Goal: Task Accomplishment & Management: Manage account settings

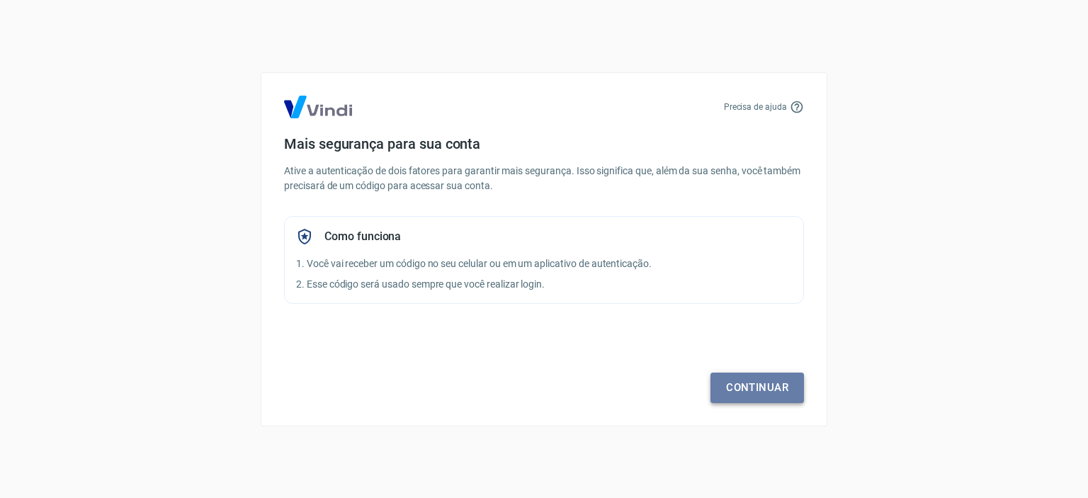
click at [740, 388] on link "Continuar" at bounding box center [758, 388] width 94 height 30
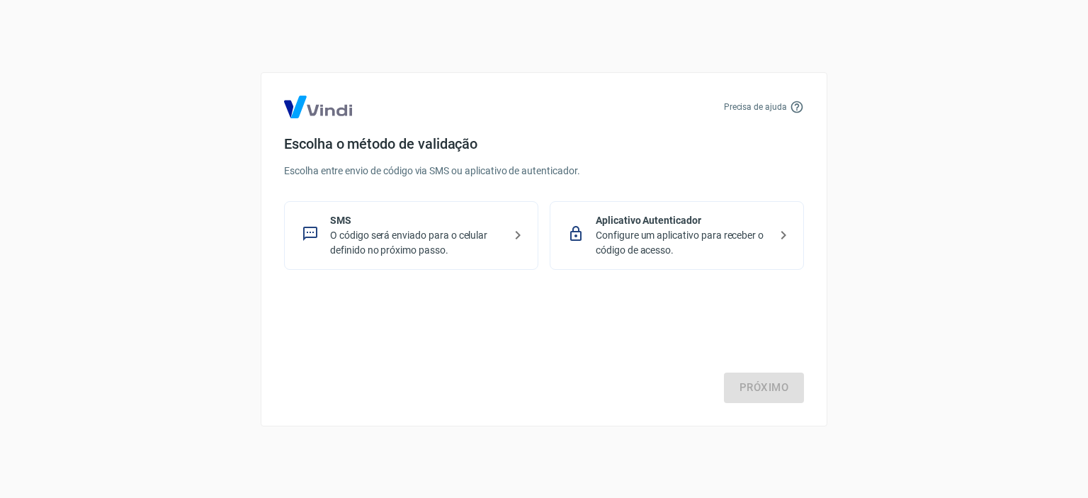
click at [383, 232] on p "O código será enviado para o celular definido no próximo passo." at bounding box center [417, 243] width 174 height 30
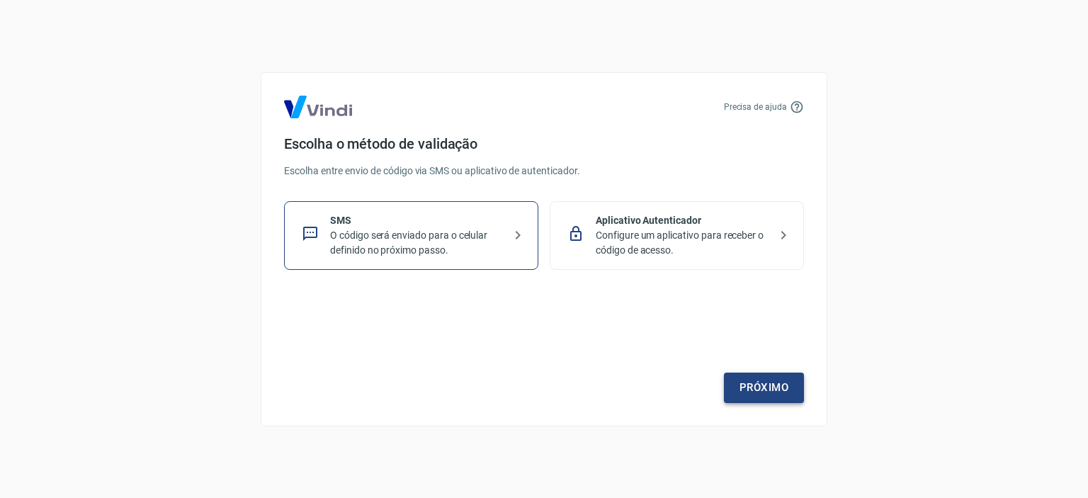
click at [798, 388] on link "Próximo" at bounding box center [764, 388] width 80 height 30
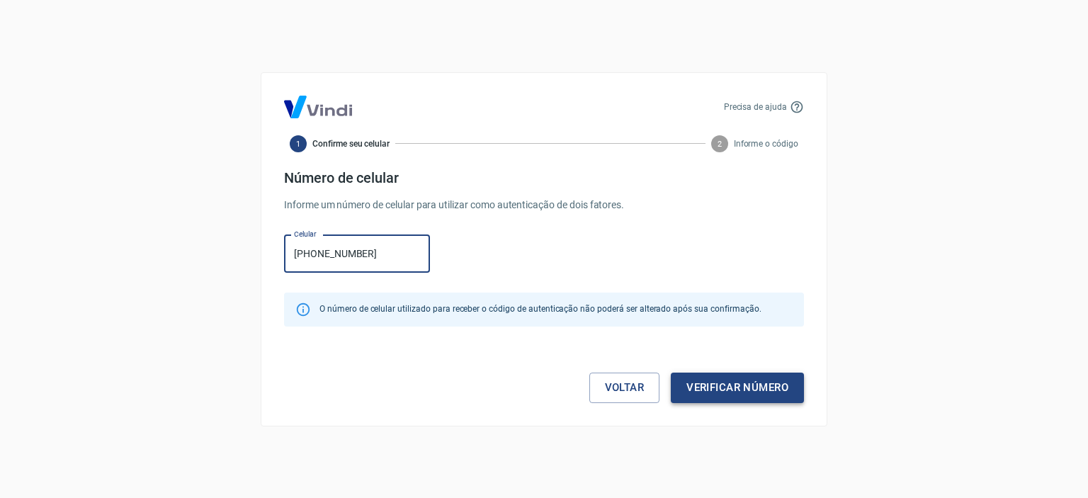
type input "(38) 99961-2122"
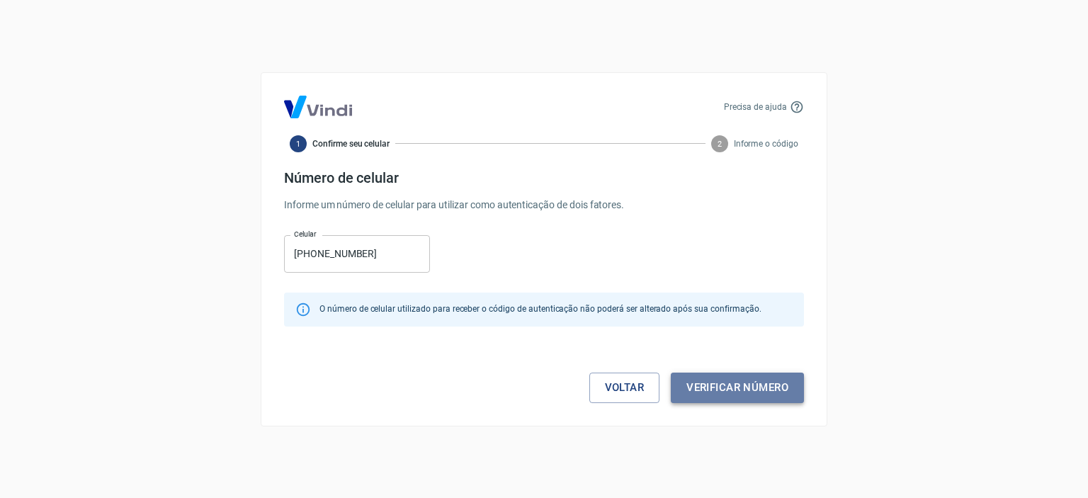
click at [713, 400] on button "Verificar número" at bounding box center [737, 388] width 133 height 30
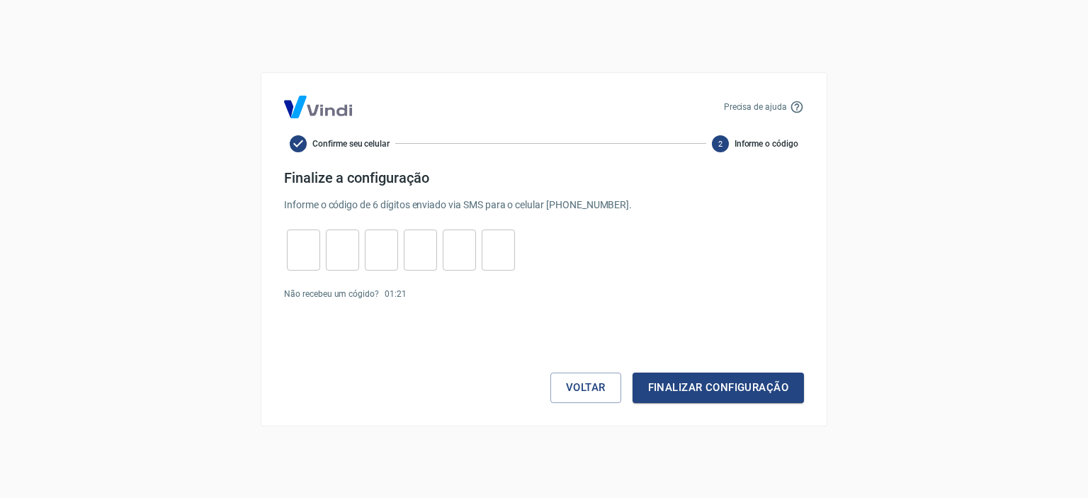
click at [313, 235] on input "tel" at bounding box center [303, 250] width 33 height 30
type input "7"
type input "6"
type input "9"
type input "0"
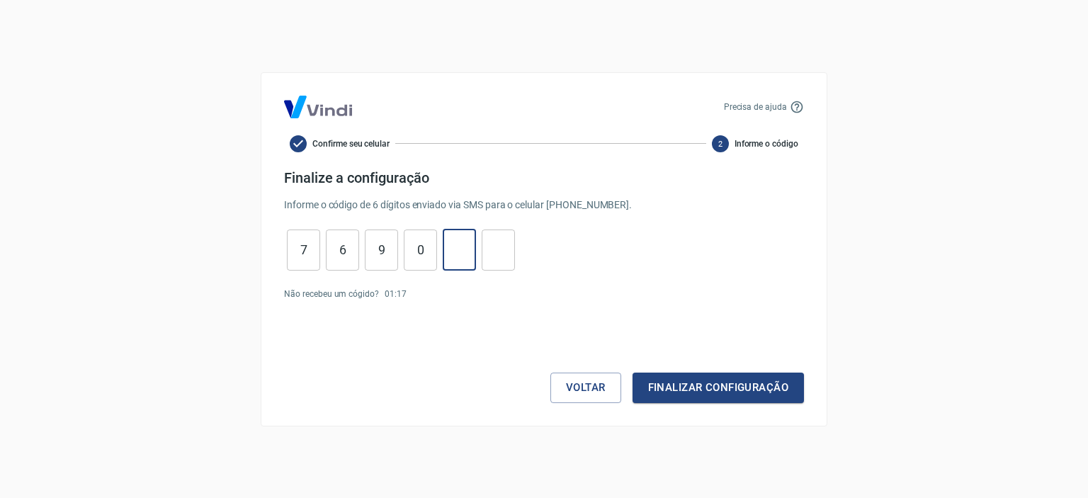
type input "6"
type input "4"
click at [666, 393] on button "Finalizar configuração" at bounding box center [718, 388] width 171 height 30
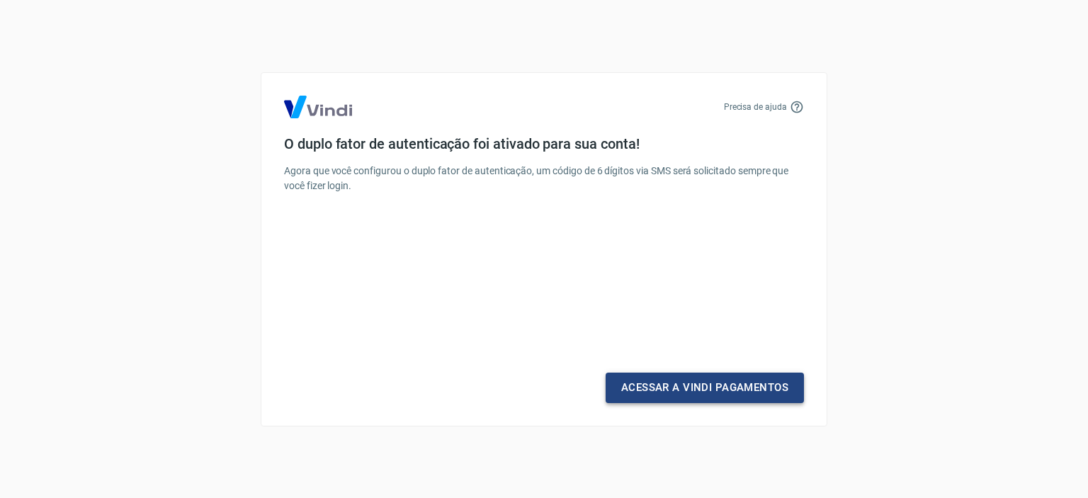
click at [677, 378] on link "Acessar a Vindi Pagamentos" at bounding box center [705, 388] width 198 height 30
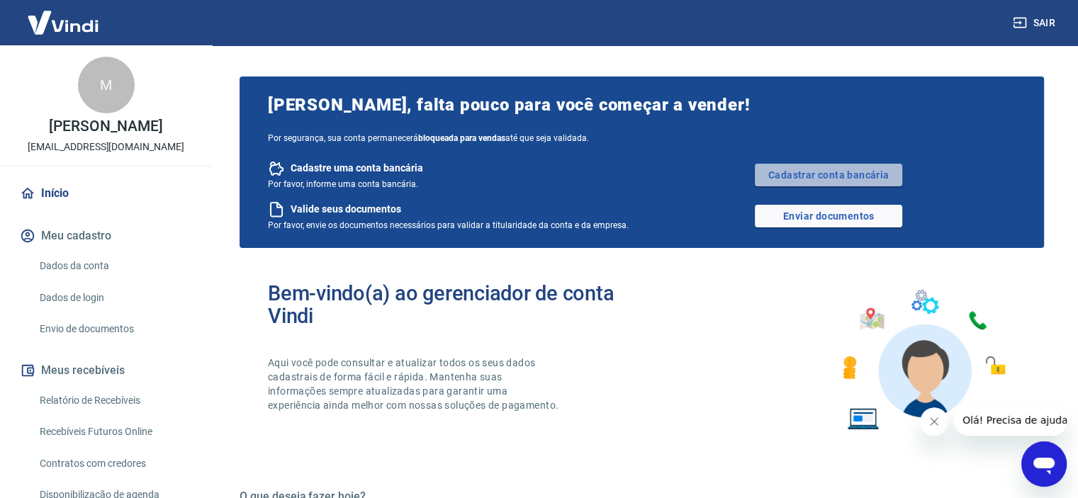
click at [842, 172] on link "Cadastrar conta bancária" at bounding box center [828, 175] width 147 height 23
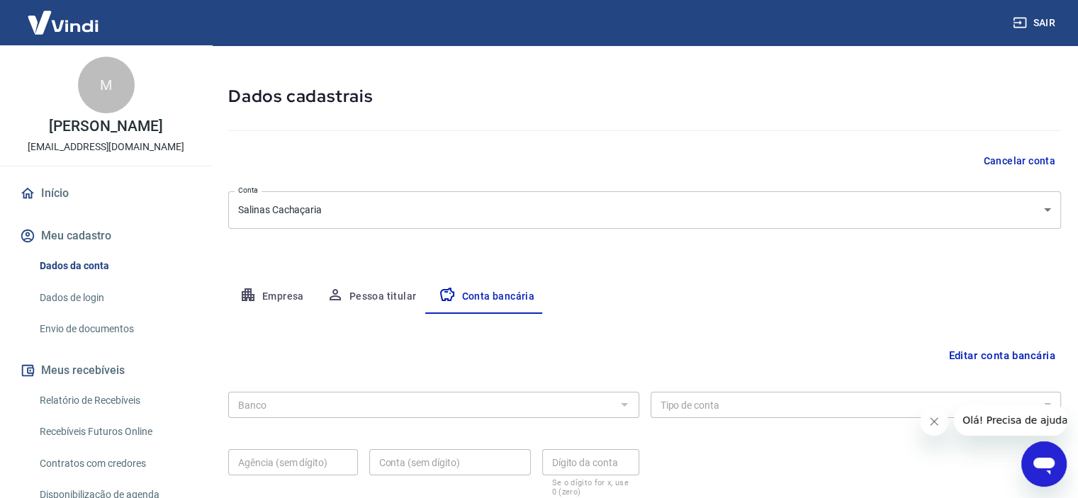
scroll to position [147, 0]
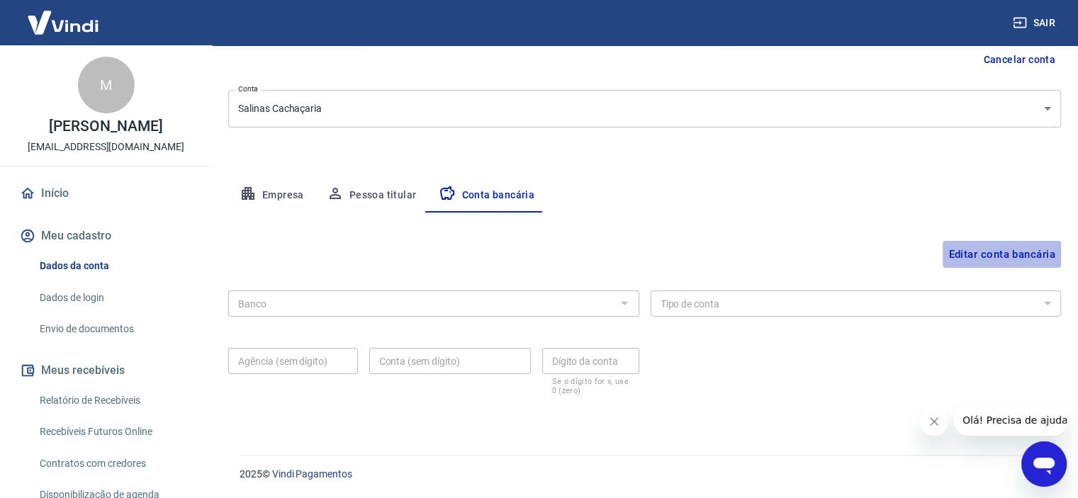
click at [961, 249] on button "Editar conta bancária" at bounding box center [1001, 254] width 118 height 27
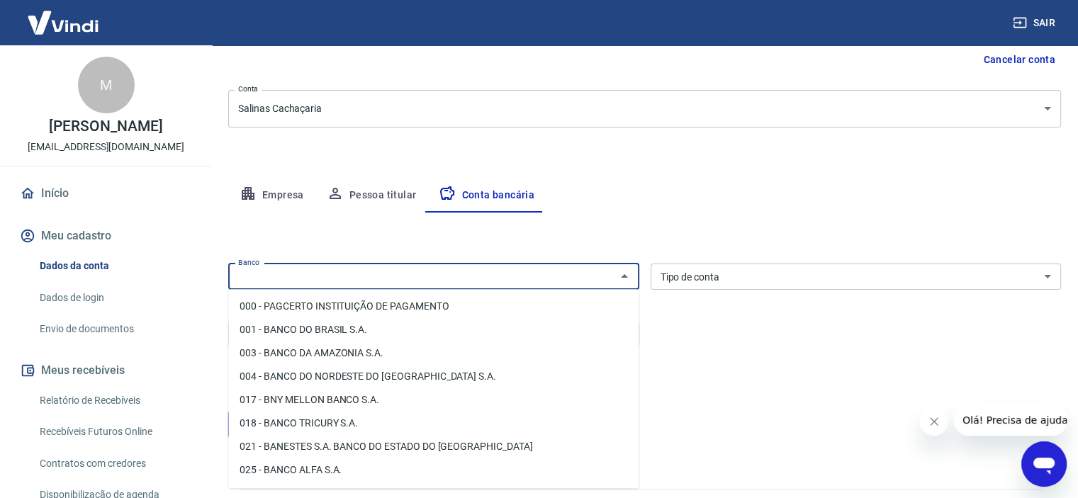
click at [329, 285] on input "Banco" at bounding box center [421, 277] width 379 height 18
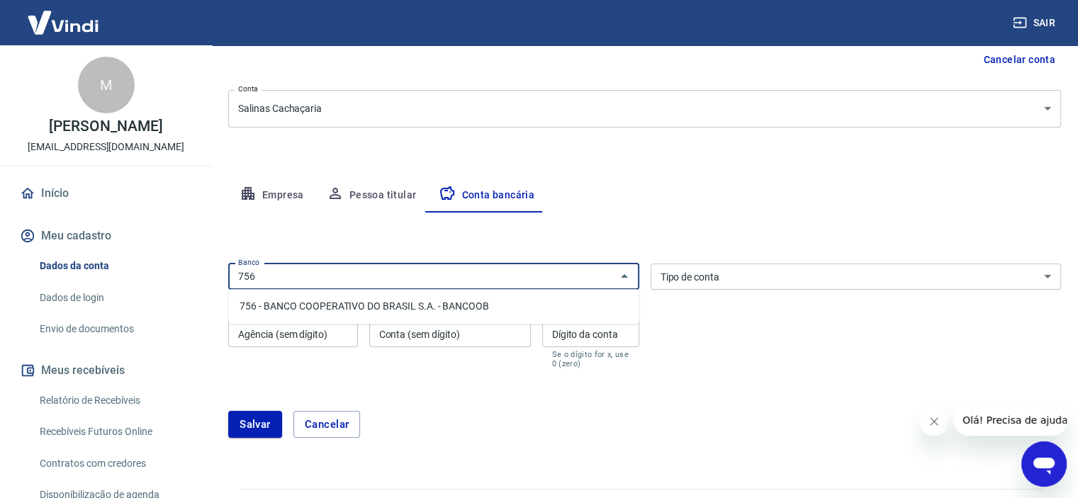
click at [330, 306] on li "756 - BANCO COOPERATIVO DO BRASIL S.A. - BANCOOB" at bounding box center [433, 306] width 410 height 23
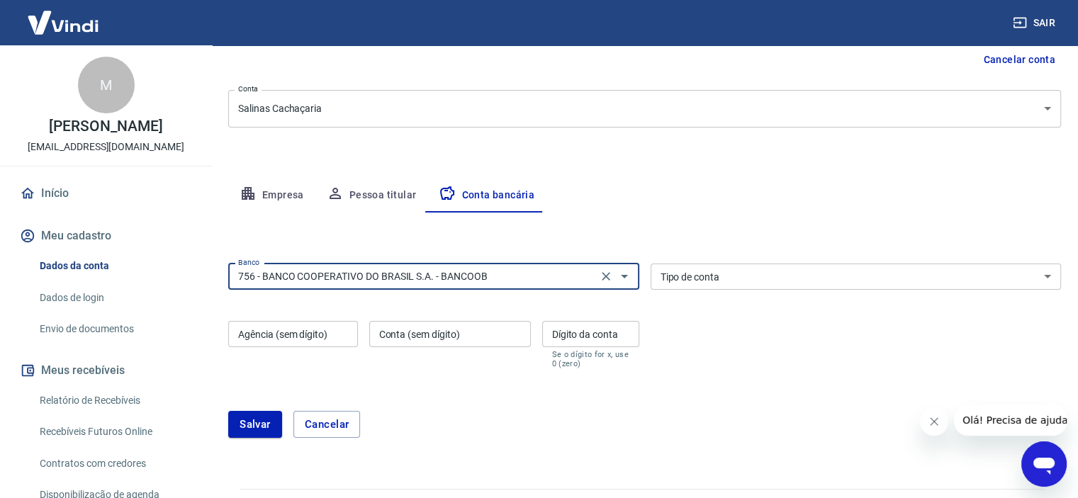
type input "756 - BANCO COOPERATIVO DO BRASIL S.A. - BANCOOB"
click at [737, 278] on select "Conta Corrente Conta Poupança" at bounding box center [855, 277] width 411 height 26
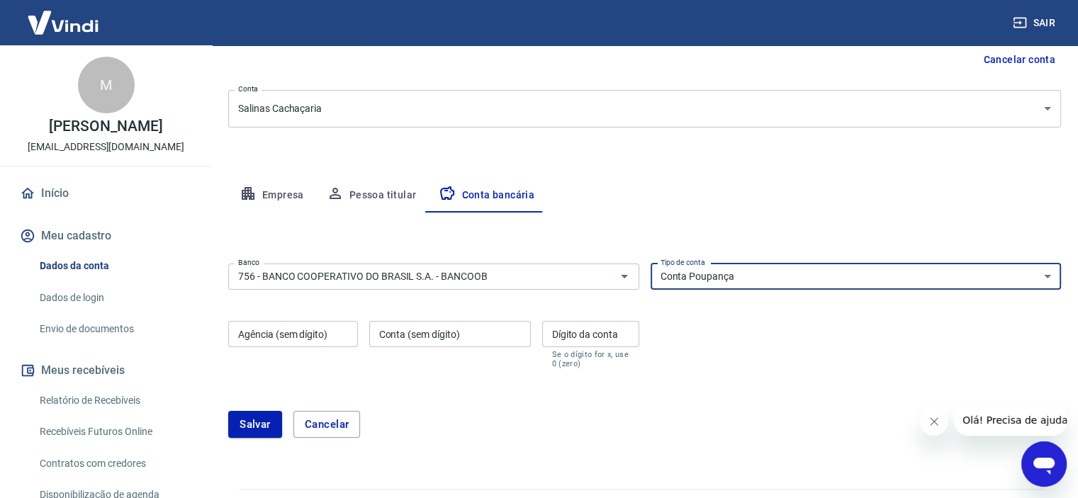
click at [650, 264] on select "Conta Corrente Conta Poupança" at bounding box center [855, 277] width 411 height 26
click at [741, 276] on select "Conta Corrente Conta Poupança" at bounding box center [855, 277] width 411 height 26
select select "1"
click at [650, 264] on select "Conta Corrente Conta Poupança" at bounding box center [855, 277] width 411 height 26
click at [314, 331] on input "Agência (sem dígito)" at bounding box center [293, 334] width 130 height 26
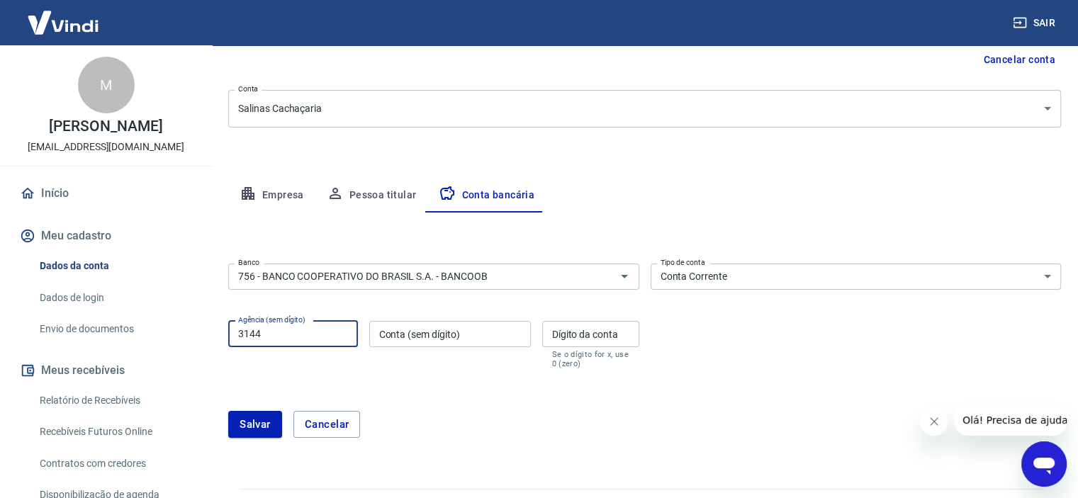
click at [419, 332] on input "Conta (sem dígito)" at bounding box center [450, 334] width 162 height 26
click at [268, 338] on input "3144" at bounding box center [293, 334] width 130 height 26
type input "3"
type input "4297"
type input "8933164413"
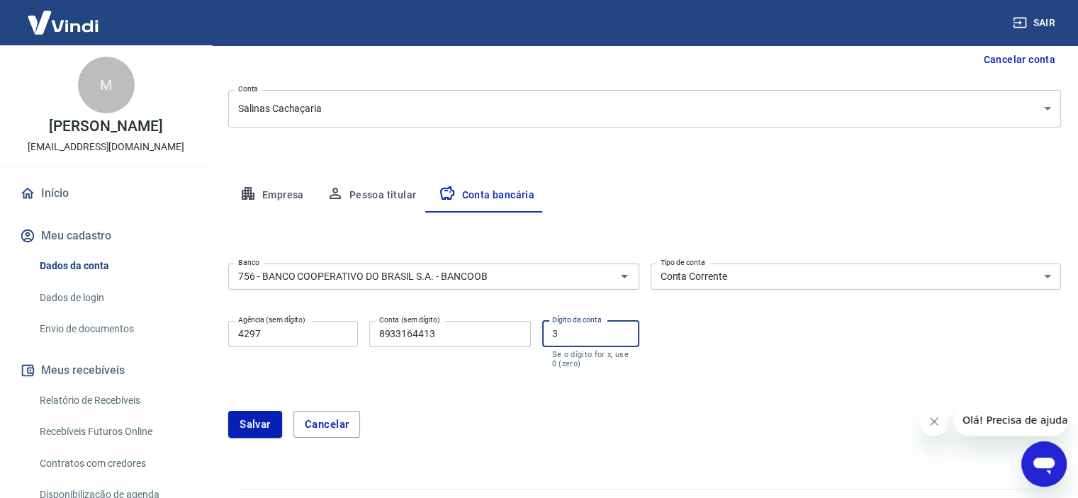
type input "3"
click at [460, 337] on input "8933164413" at bounding box center [450, 334] width 162 height 26
type input "893316441"
click at [716, 147] on div "Meu cadastro / Dados cadastrais Dados cadastrais Cancelar conta Conta Salinas C…" at bounding box center [644, 185] width 867 height 573
click at [258, 422] on button "Salvar" at bounding box center [255, 424] width 54 height 27
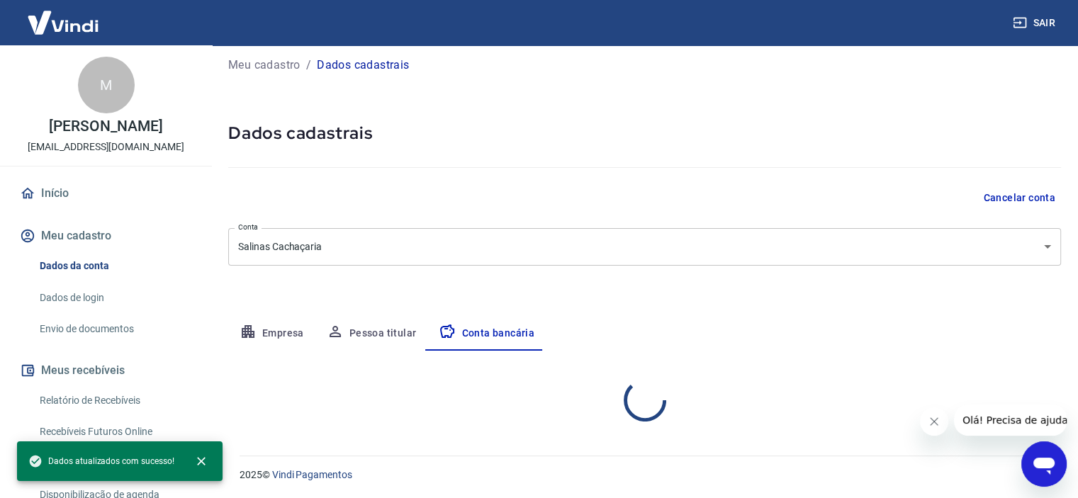
select select "1"
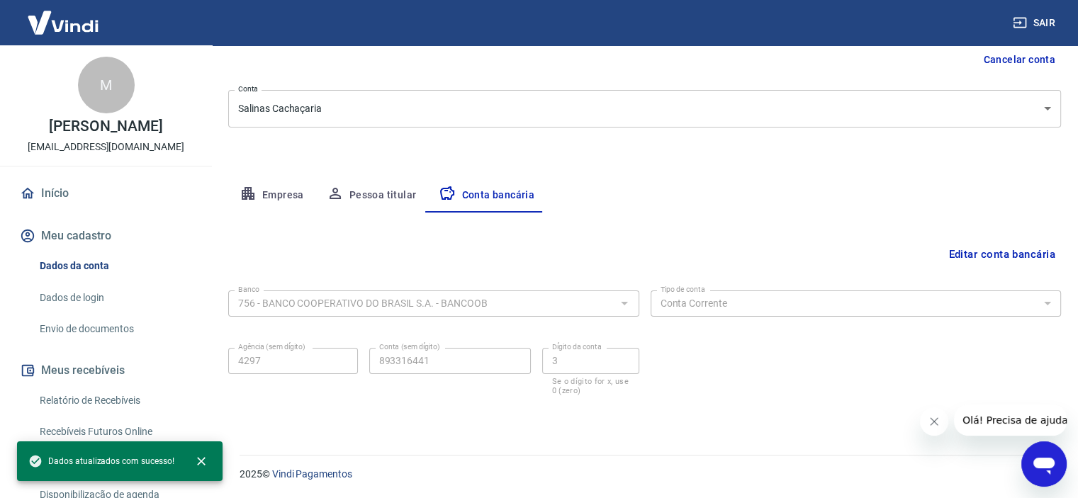
click at [61, 206] on link "Início" at bounding box center [106, 193] width 178 height 31
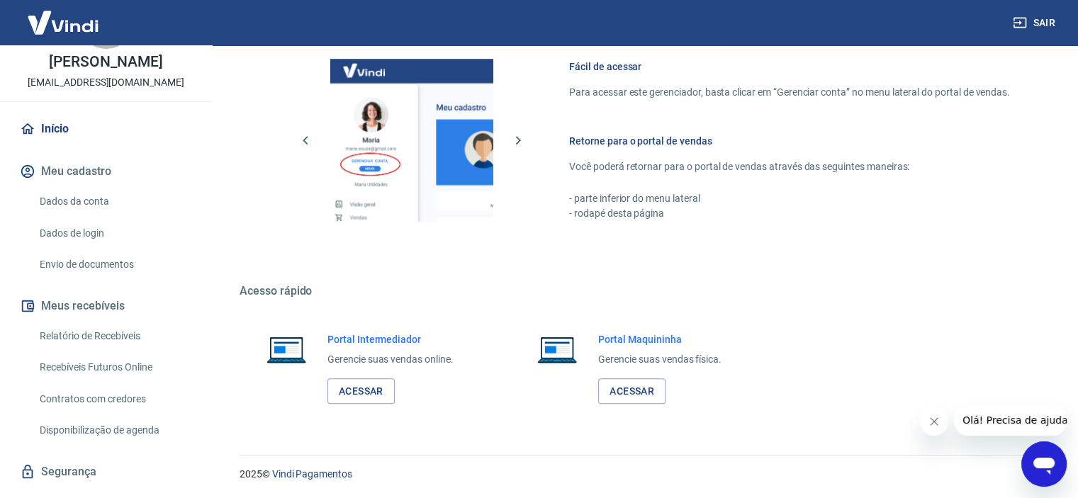
scroll to position [40, 0]
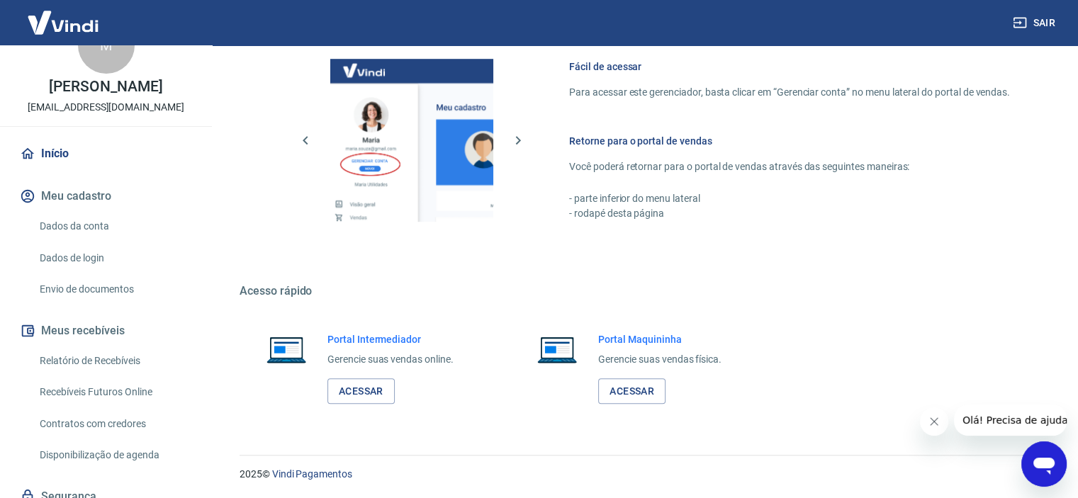
click at [83, 295] on link "Envio de documentos" at bounding box center [114, 289] width 161 height 29
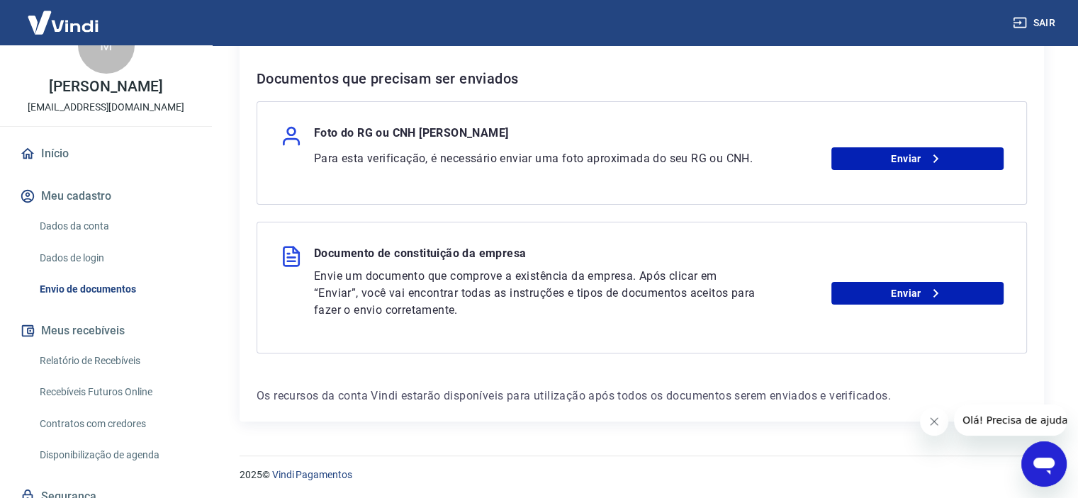
scroll to position [277, 0]
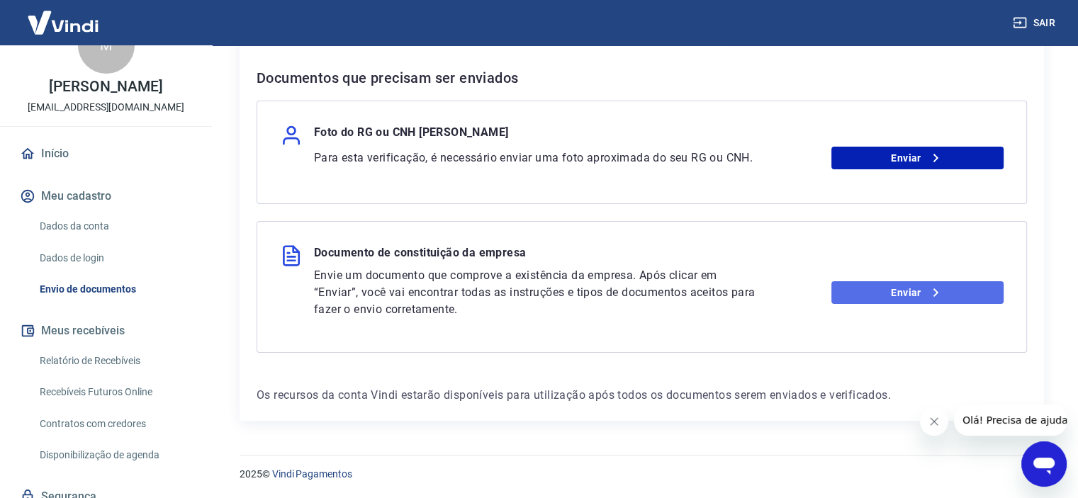
click at [898, 288] on link "Enviar" at bounding box center [917, 292] width 172 height 23
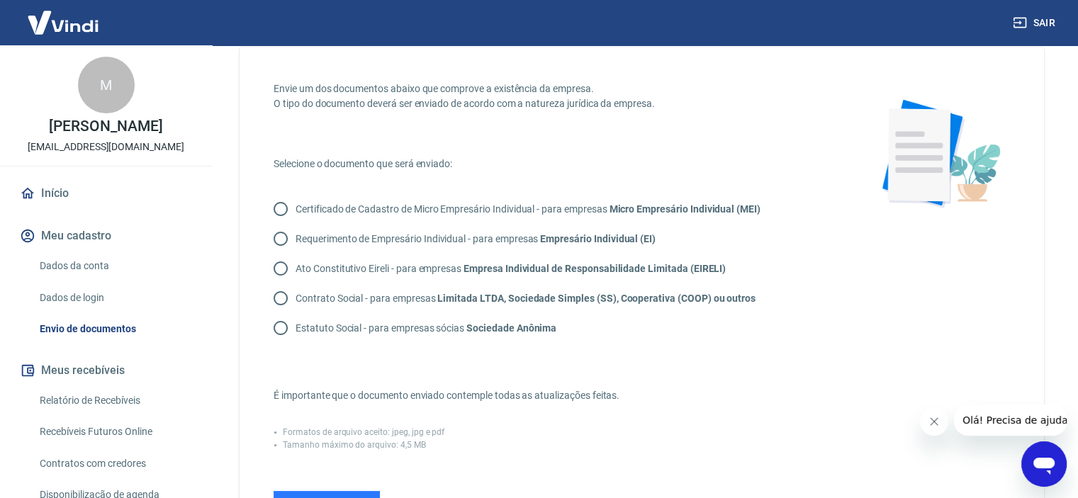
scroll to position [71, 0]
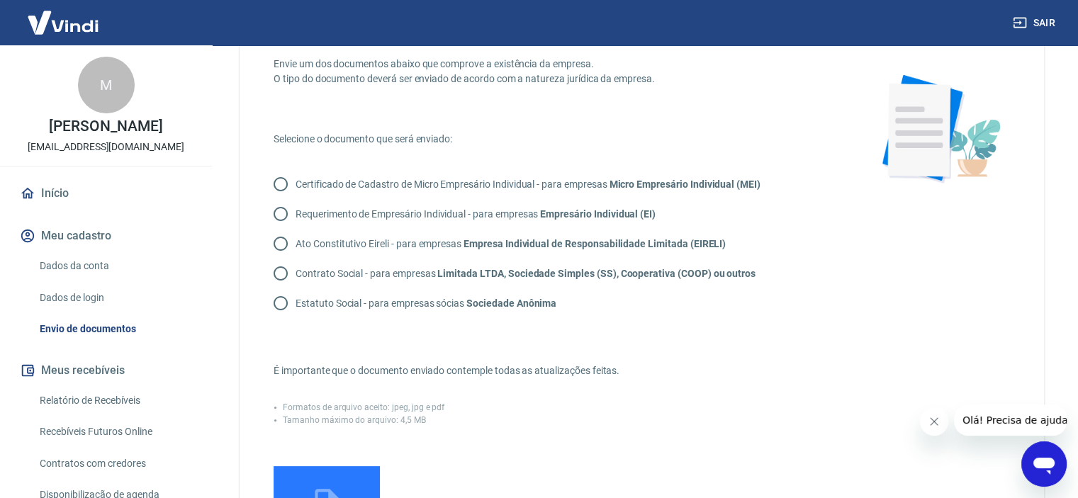
click at [379, 212] on p "Requerimento de Empresário Individual - para empresas Empresário Individual (EI)" at bounding box center [475, 214] width 360 height 15
click at [295, 212] on input "Requerimento de Empresário Individual - para empresas Empresário Individual (EI)" at bounding box center [281, 214] width 30 height 30
radio input "true"
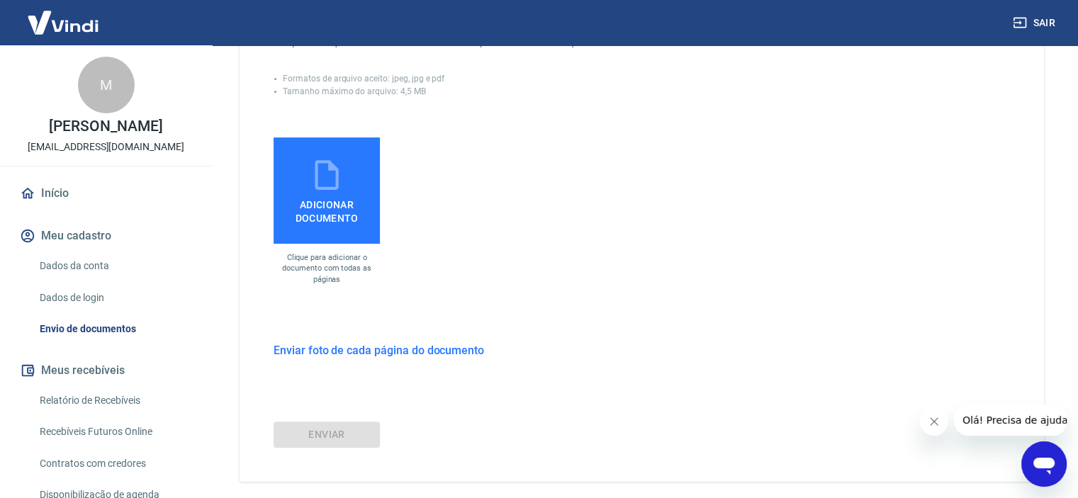
scroll to position [425, 0]
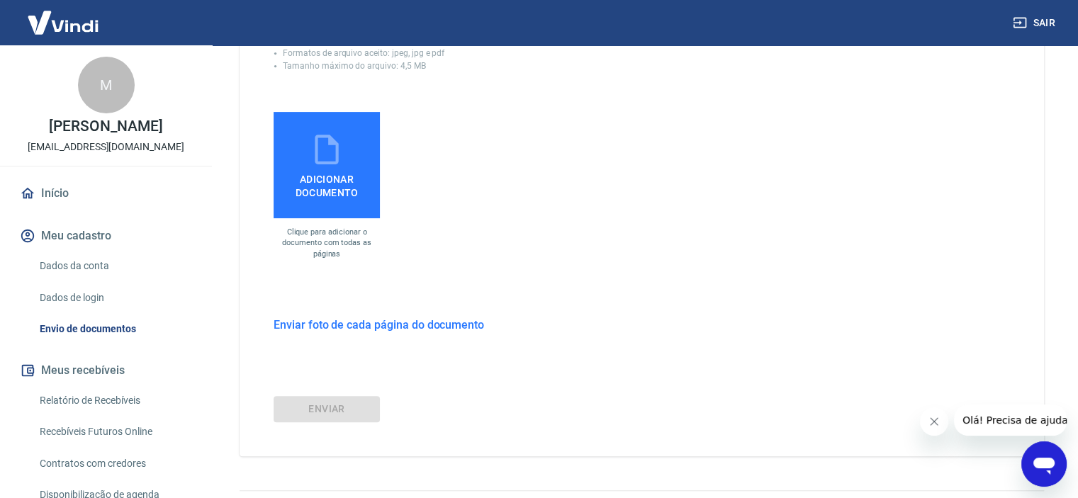
click at [363, 185] on span "Adicionar documento" at bounding box center [326, 183] width 95 height 32
click at [0, 0] on input "Adicionar documento" at bounding box center [0, 0] width 0 height 0
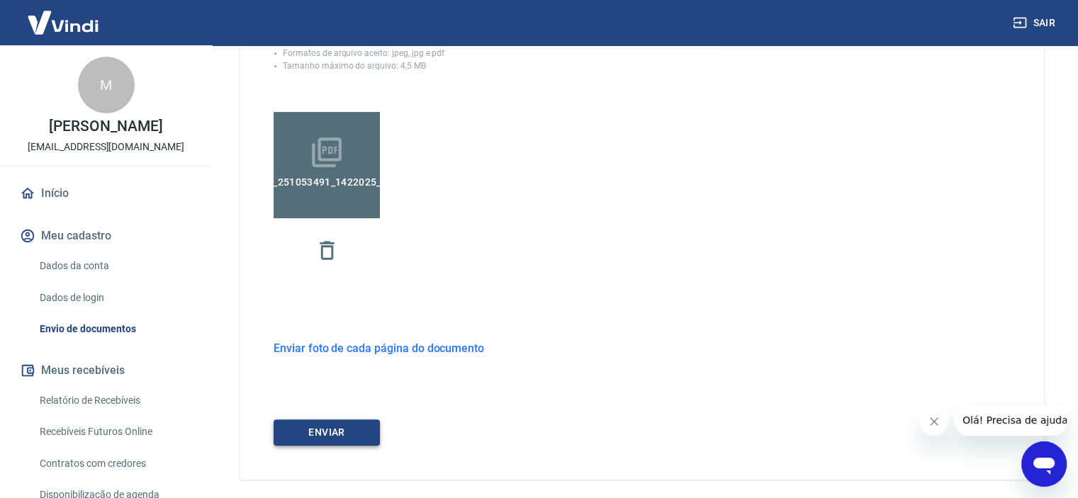
click at [303, 434] on button "ENVIAR" at bounding box center [326, 432] width 106 height 26
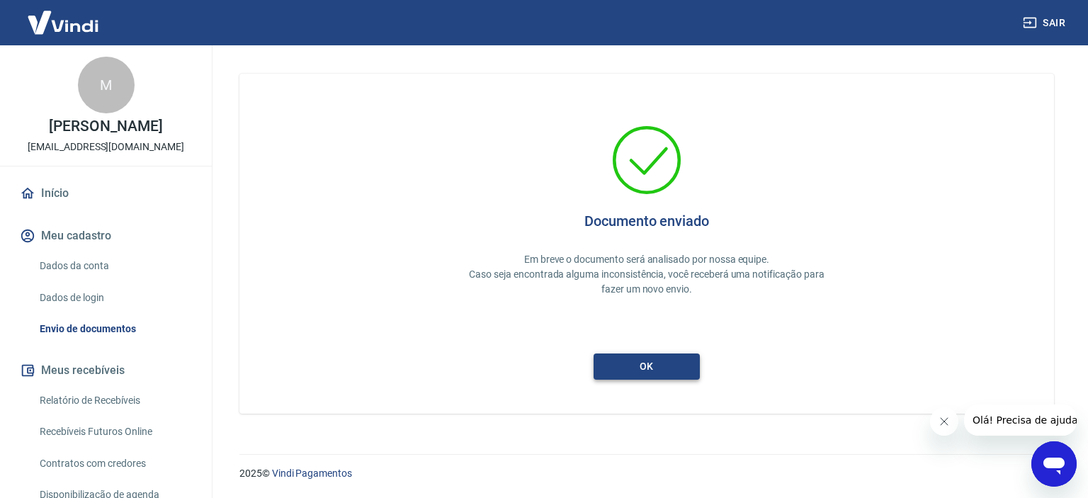
click at [633, 362] on button "ok" at bounding box center [647, 367] width 106 height 26
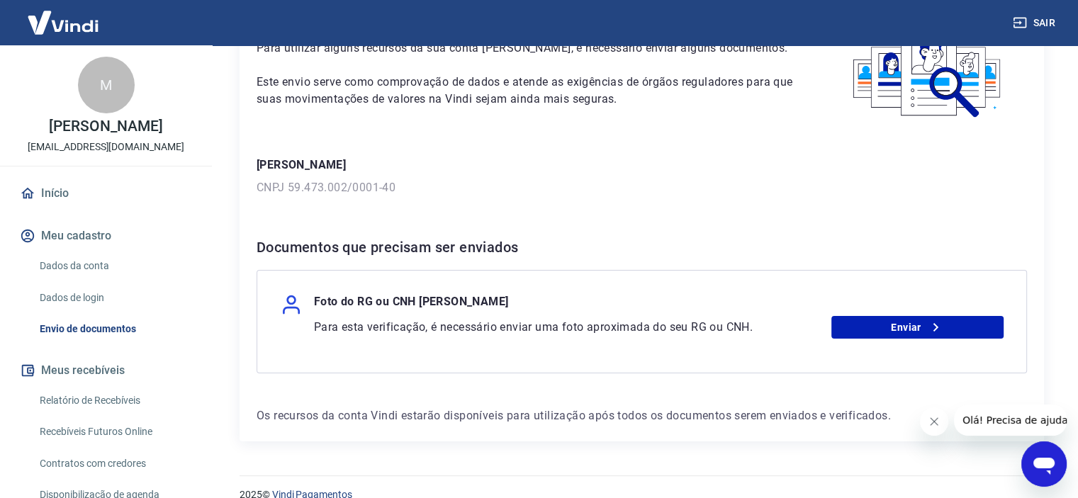
scroll to position [128, 0]
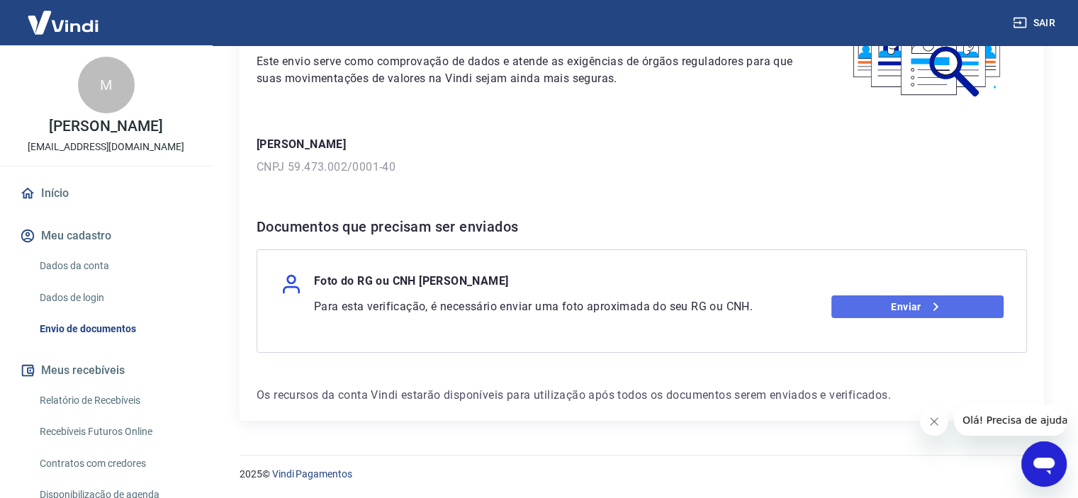
click at [871, 309] on link "Enviar" at bounding box center [917, 306] width 172 height 23
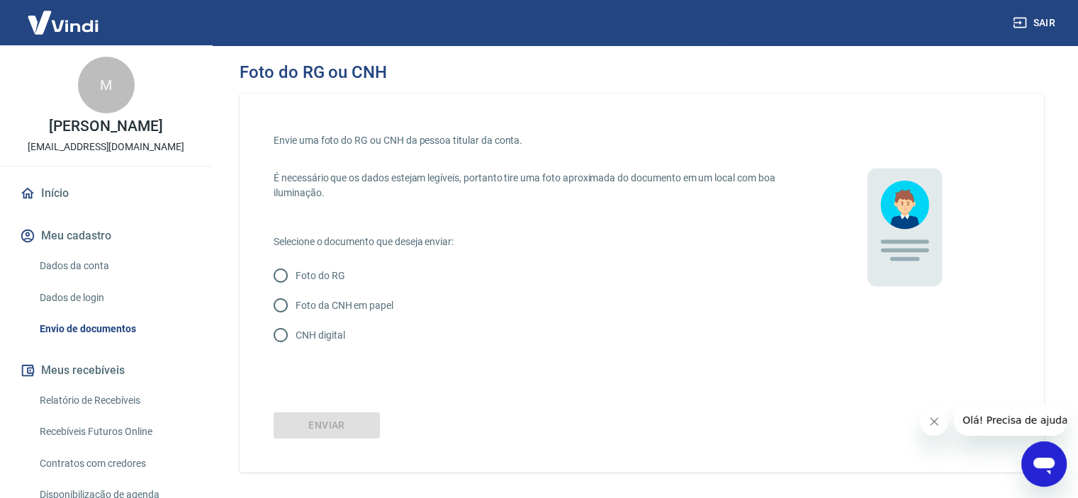
click at [324, 330] on p "CNH digital" at bounding box center [319, 335] width 49 height 15
click at [295, 330] on input "CNH digital" at bounding box center [281, 335] width 30 height 30
radio input "true"
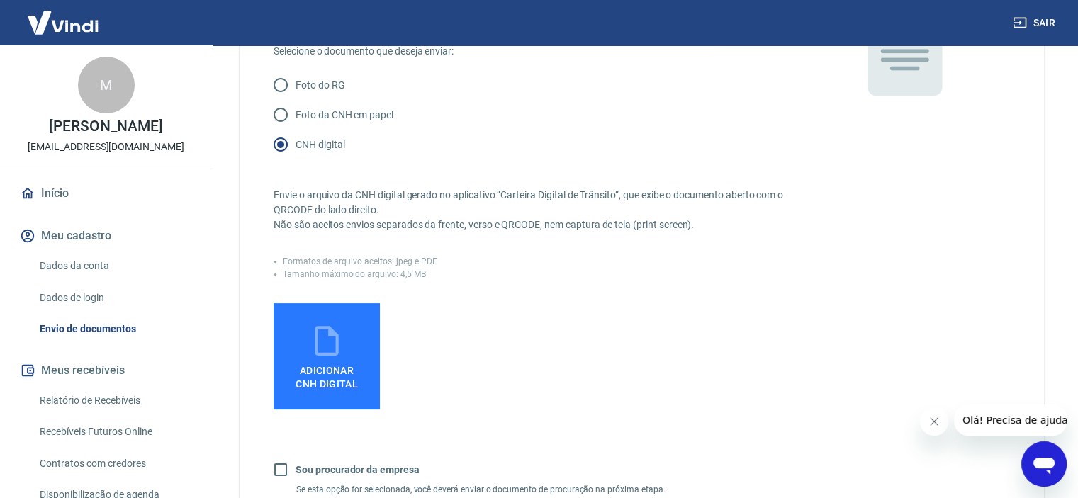
scroll to position [213, 0]
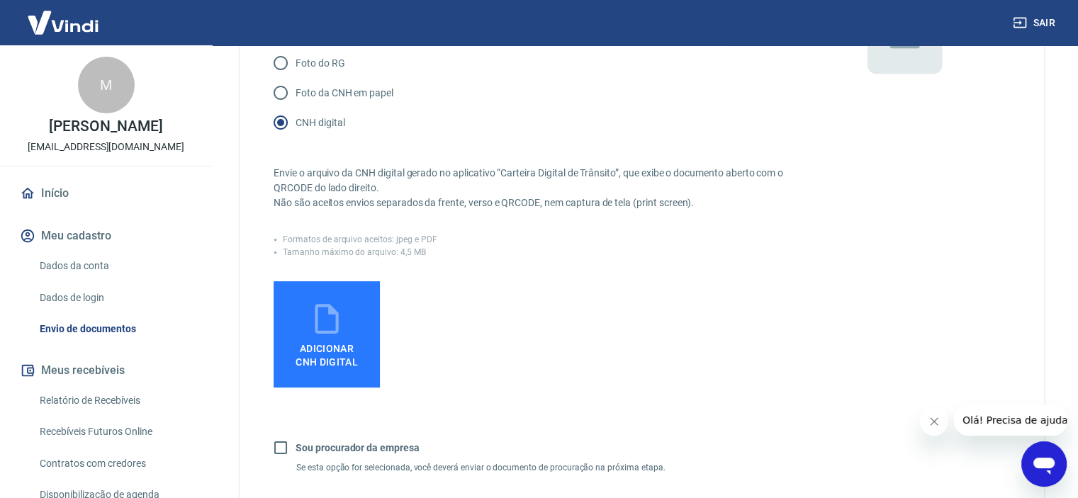
click at [338, 329] on icon at bounding box center [326, 319] width 23 height 30
click at [0, 0] on input "Adicionar CNH Digital" at bounding box center [0, 0] width 0 height 0
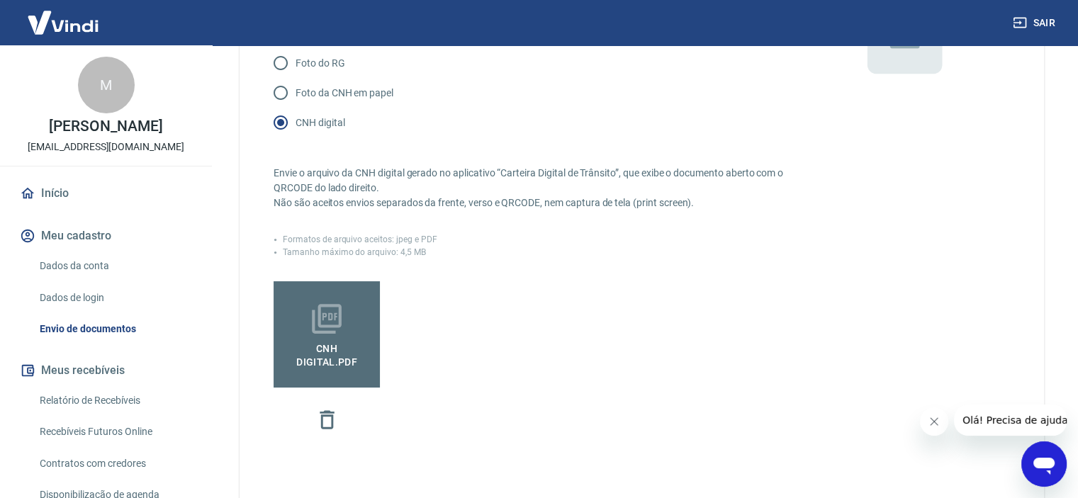
scroll to position [451, 0]
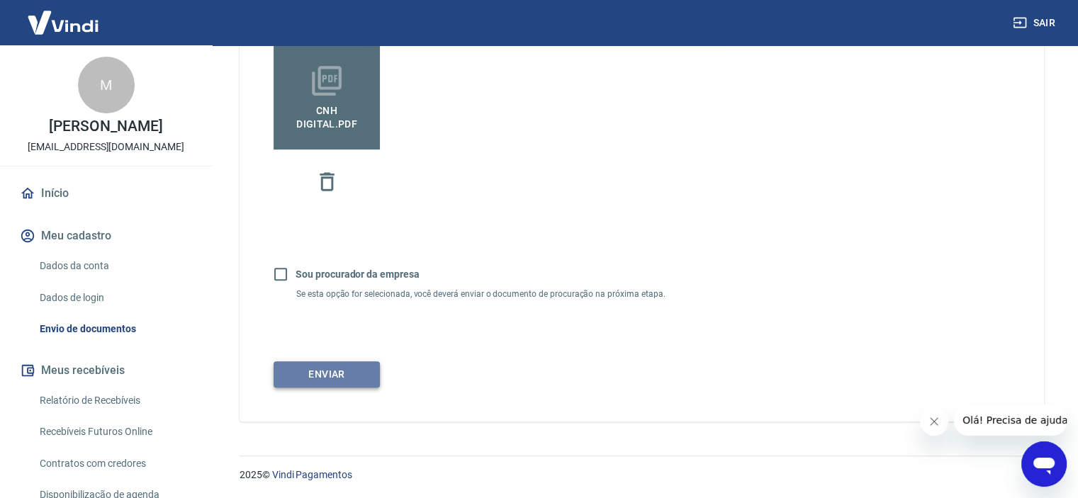
click at [314, 373] on button "Enviar" at bounding box center [326, 374] width 106 height 26
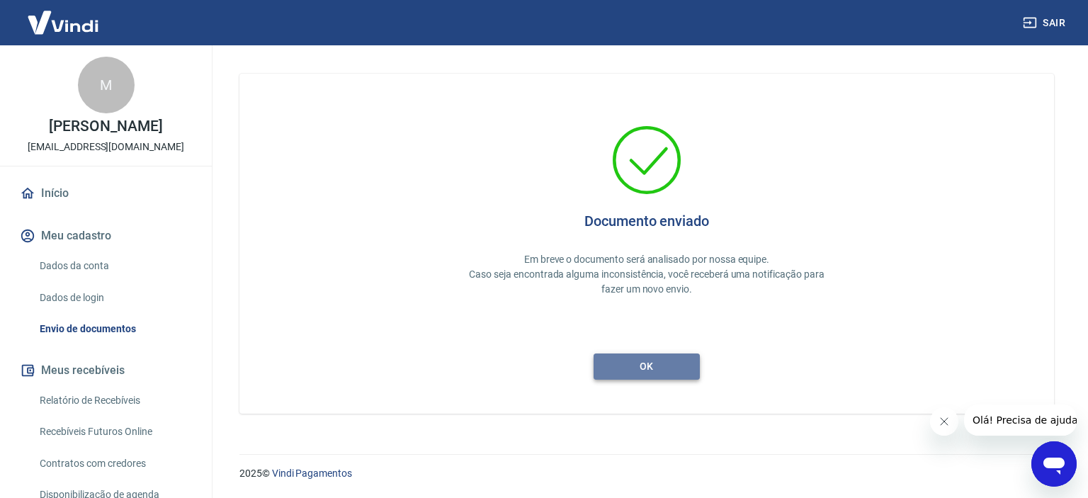
click at [646, 364] on button "ok" at bounding box center [647, 367] width 106 height 26
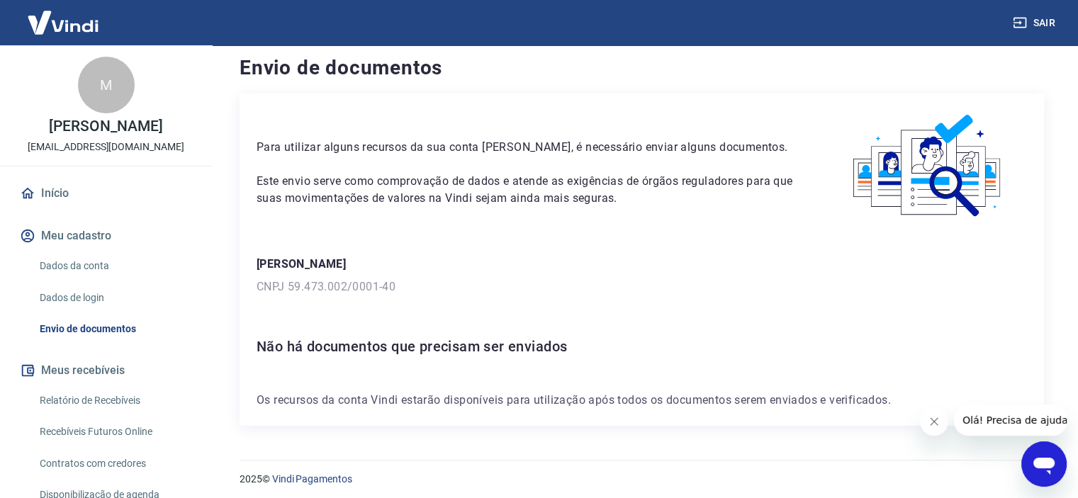
scroll to position [14, 0]
